Goal: Transaction & Acquisition: Purchase product/service

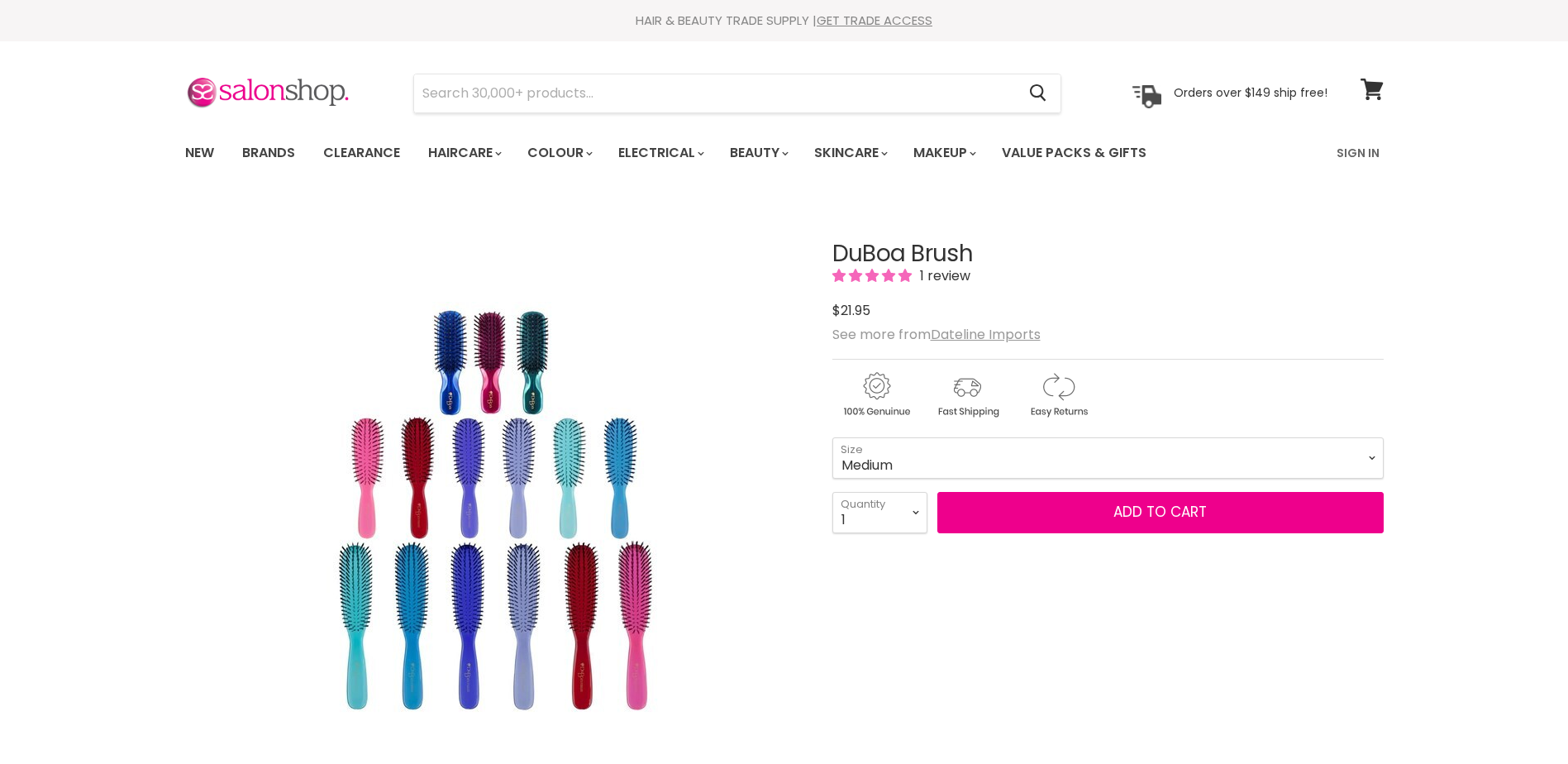
click at [833, 437] on select "Mini Medium Large" at bounding box center [1108, 458] width 551 height 41
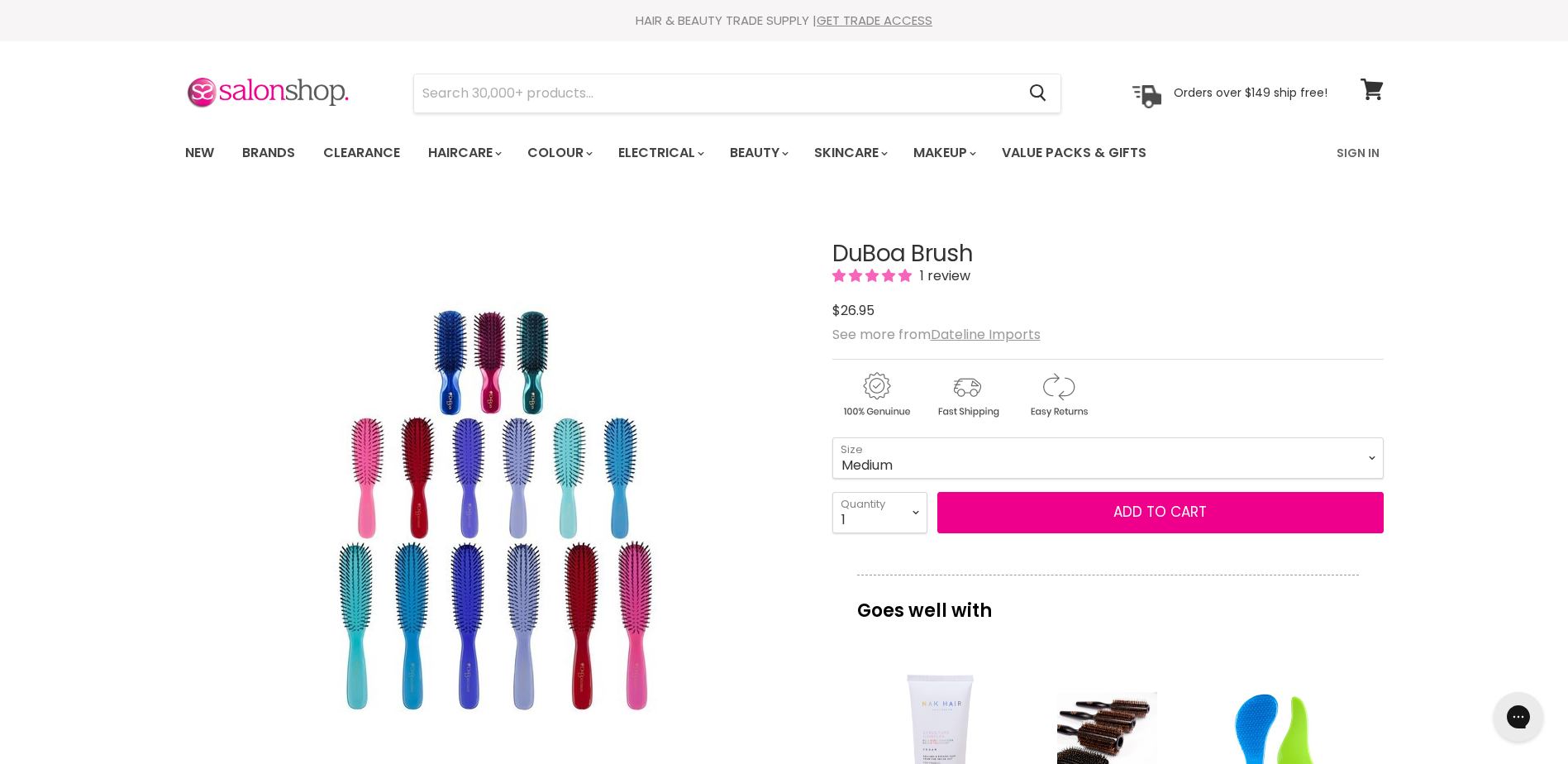
click at [875, 466] on select "Mini Medium Large" at bounding box center [1108, 458] width 551 height 41
click at [833, 437] on select "Mini Medium Large" at bounding box center [1108, 458] width 551 height 41
select select "Large"
